Goal: Information Seeking & Learning: Check status

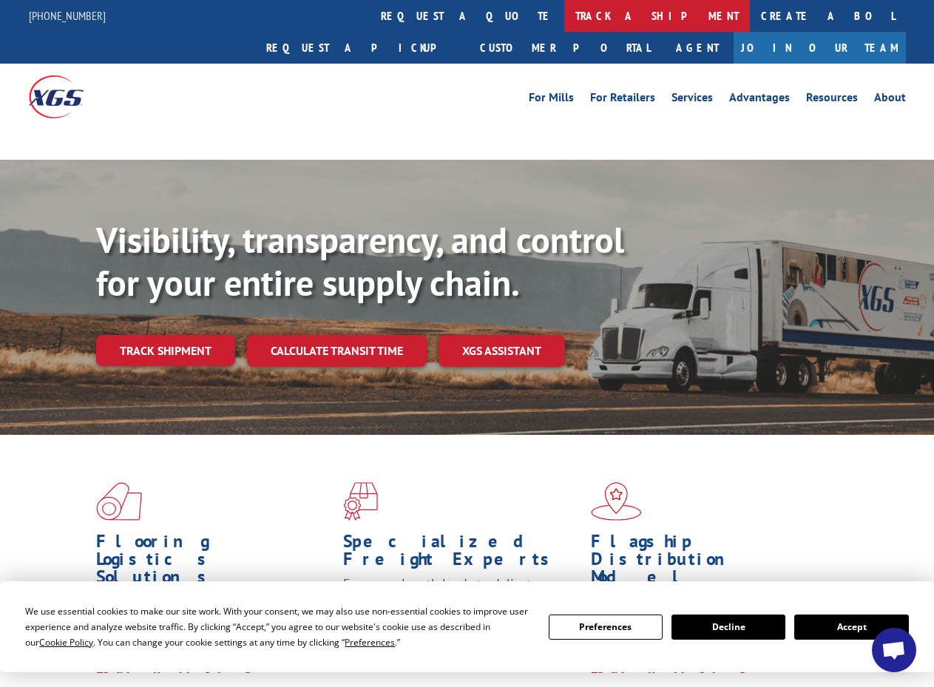
click at [564, 7] on link "track a shipment" at bounding box center [657, 16] width 186 height 32
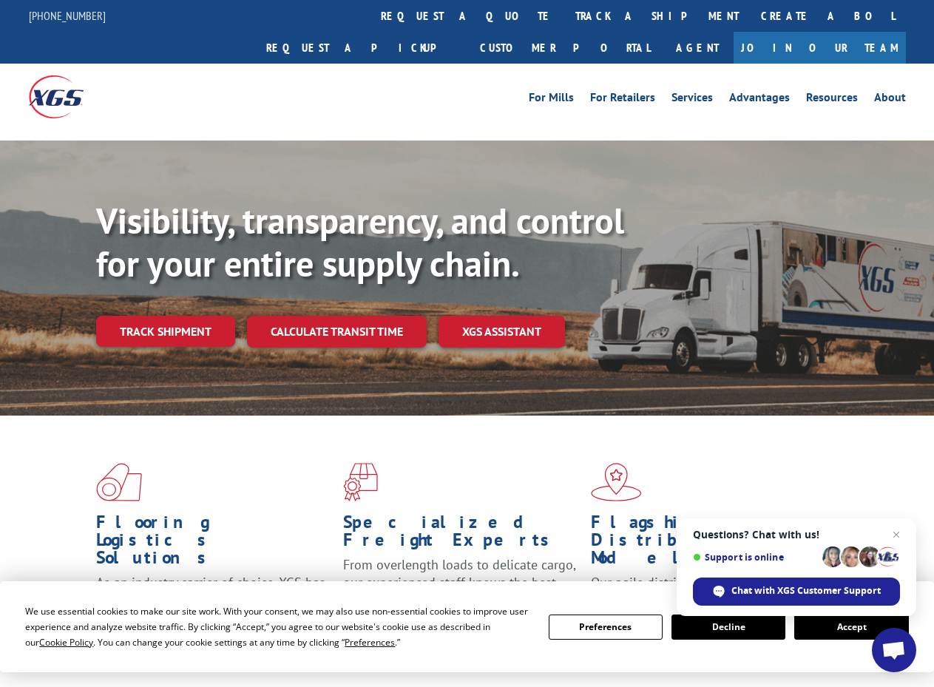
click at [842, 625] on button "Accept" at bounding box center [851, 627] width 114 height 25
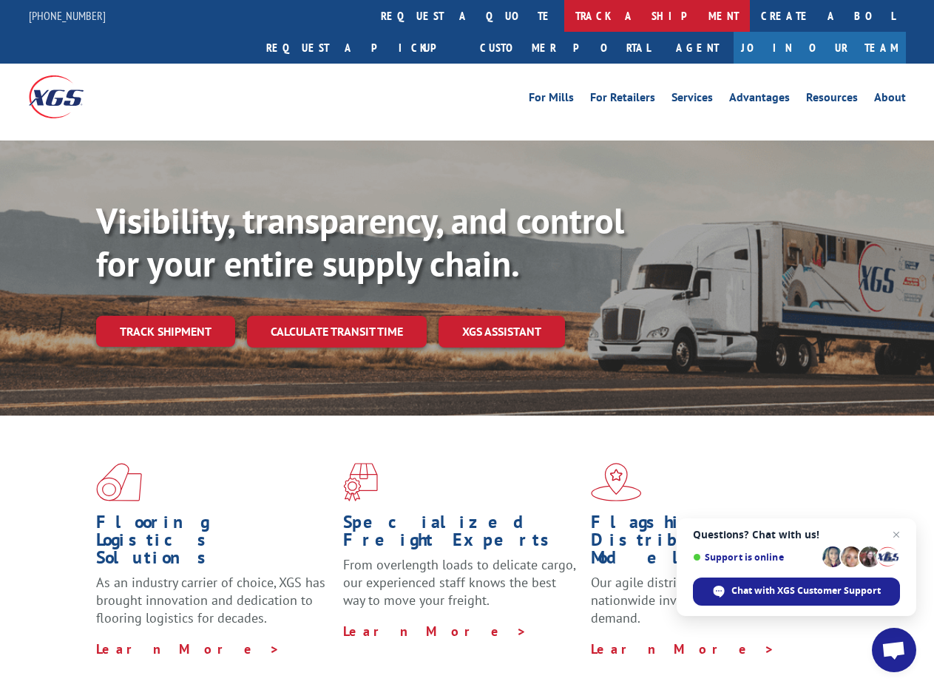
click at [564, 21] on link "track a shipment" at bounding box center [657, 16] width 186 height 32
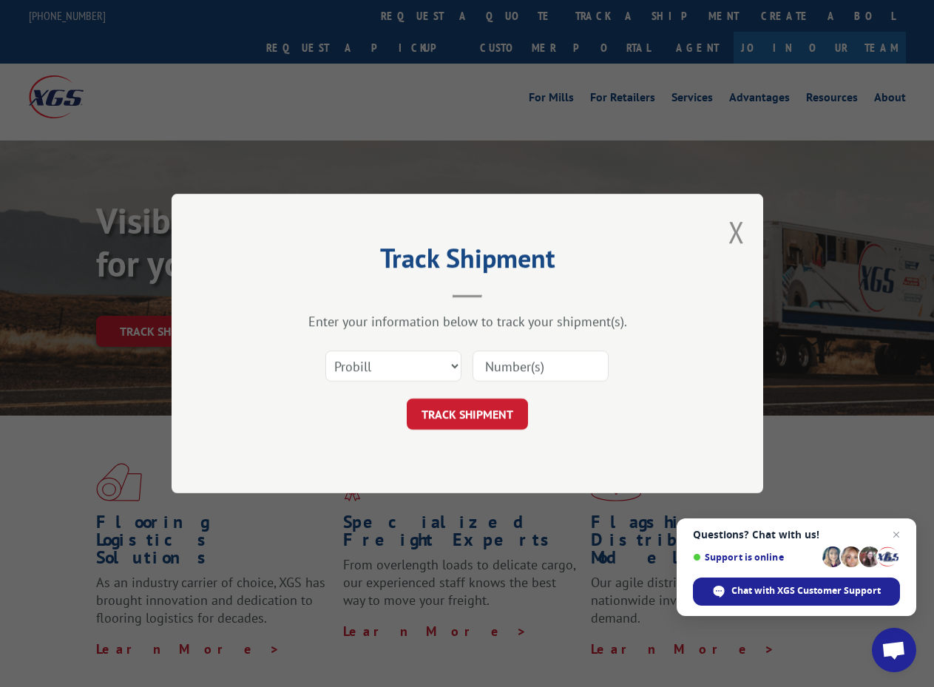
click at [536, 358] on input at bounding box center [541, 366] width 136 height 31
paste input "17619411"
type input "17619411"
click at [527, 405] on div "TRACK SHIPMENT" at bounding box center [468, 414] width 444 height 31
click at [521, 408] on button "TRACK SHIPMENT" at bounding box center [467, 414] width 121 height 31
